Goal: Task Accomplishment & Management: Manage account settings

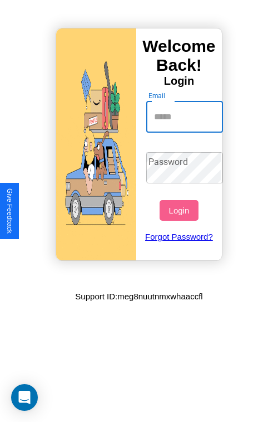
click at [186, 116] on input "Email" at bounding box center [184, 116] width 77 height 31
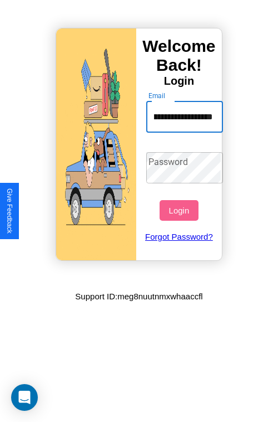
scroll to position [0, 60]
type input "**********"
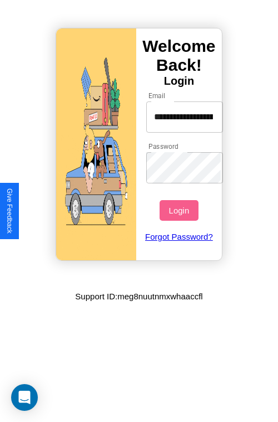
click at [180, 210] on button "Login" at bounding box center [179, 210] width 38 height 21
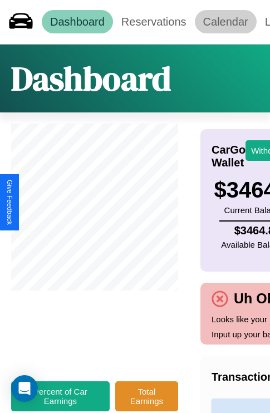
click at [226, 22] on link "Calendar" at bounding box center [226, 21] width 62 height 23
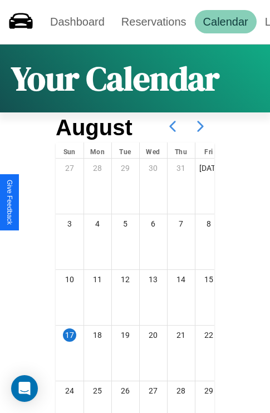
click at [200, 126] on icon at bounding box center [201, 126] width 28 height 28
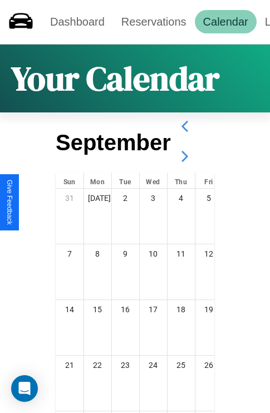
click at [184, 156] on icon at bounding box center [185, 157] width 28 height 28
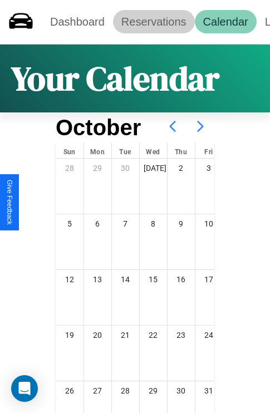
click at [154, 22] on link "Reservations" at bounding box center [154, 21] width 82 height 23
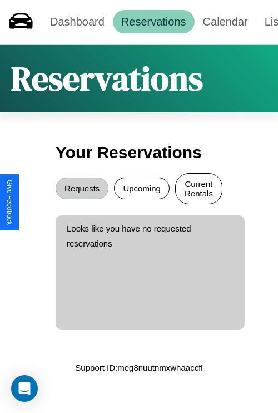
click at [199, 190] on button "Current Rentals" at bounding box center [198, 188] width 47 height 31
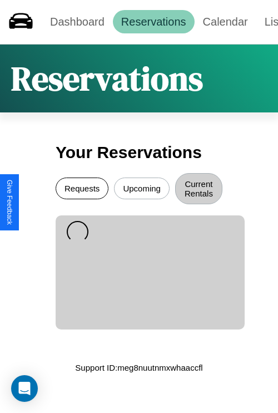
click at [82, 190] on button "Requests" at bounding box center [82, 189] width 53 height 22
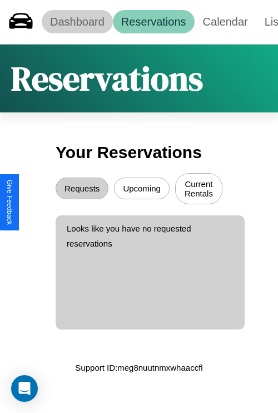
click at [77, 22] on link "Dashboard" at bounding box center [77, 21] width 71 height 23
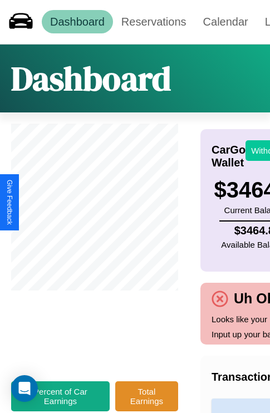
click at [262, 150] on button "Withdraw" at bounding box center [269, 150] width 46 height 21
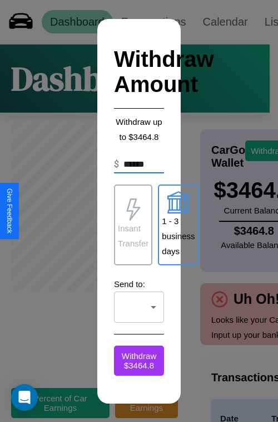
click at [133, 224] on p "Insant Transfer" at bounding box center [133, 236] width 31 height 30
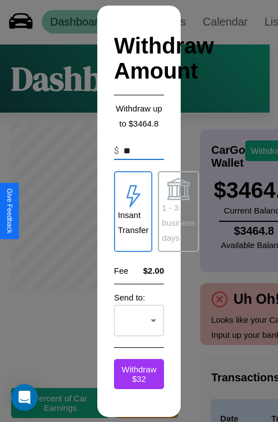
type input "*"
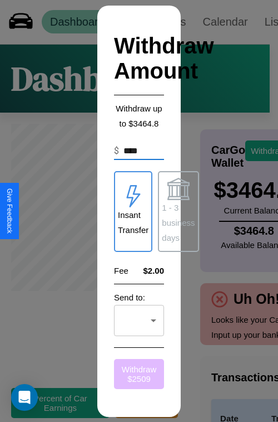
type input "****"
click at [139, 373] on button "Withdraw $ 2509" at bounding box center [139, 374] width 50 height 30
